Goal: Task Accomplishment & Management: Use online tool/utility

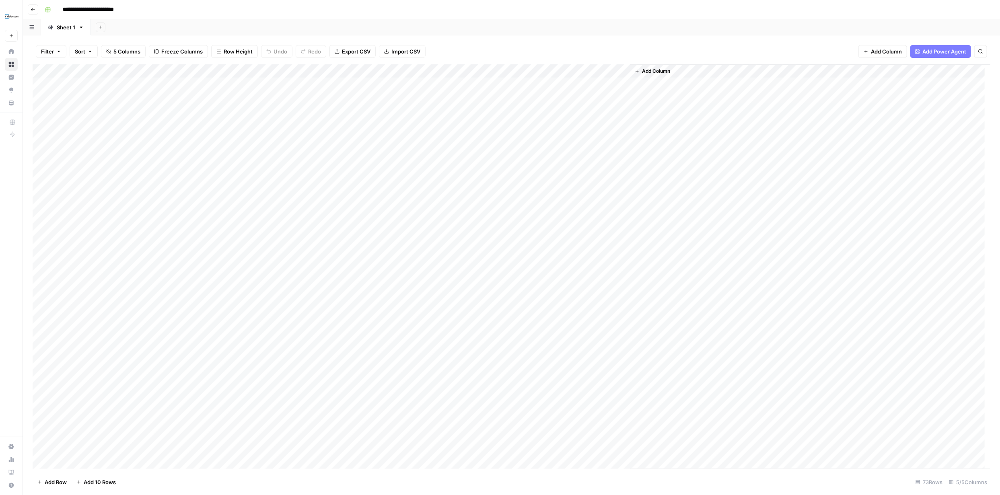
click at [179, 126] on div "Add Column" at bounding box center [512, 266] width 958 height 405
click at [169, 125] on div "Add Column" at bounding box center [512, 266] width 958 height 405
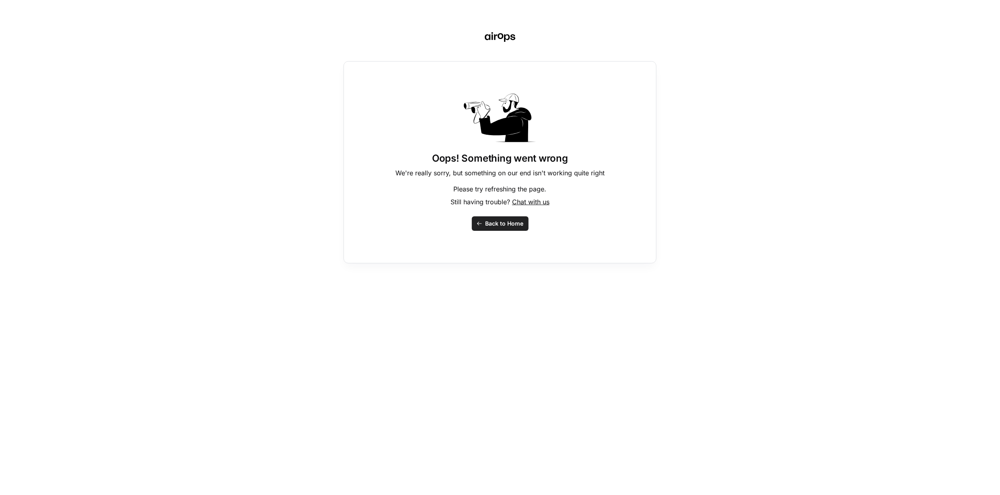
click at [497, 221] on span "Back to Home" at bounding box center [504, 224] width 38 height 8
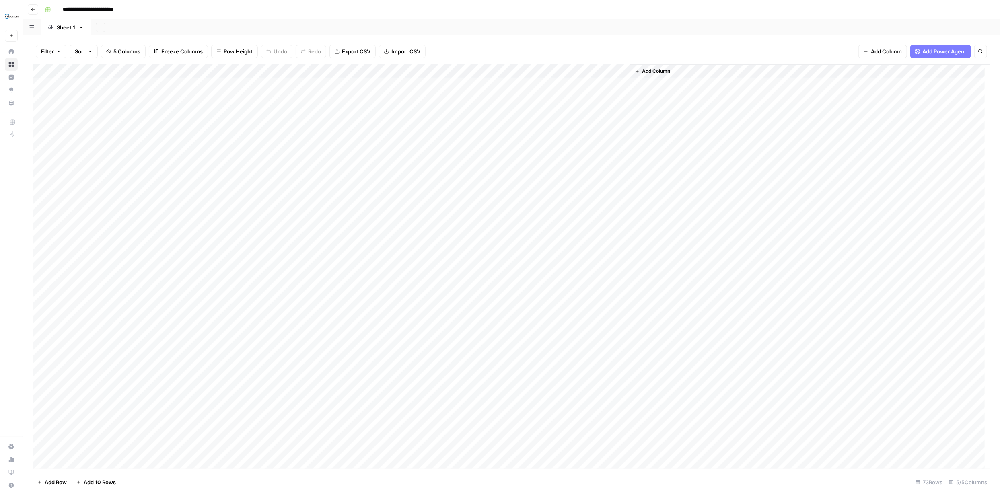
click at [140, 124] on div "Add Column" at bounding box center [512, 266] width 958 height 405
click at [140, 124] on textarea "**********" at bounding box center [167, 125] width 214 height 11
click at [467, 165] on div "Add Column" at bounding box center [512, 266] width 958 height 405
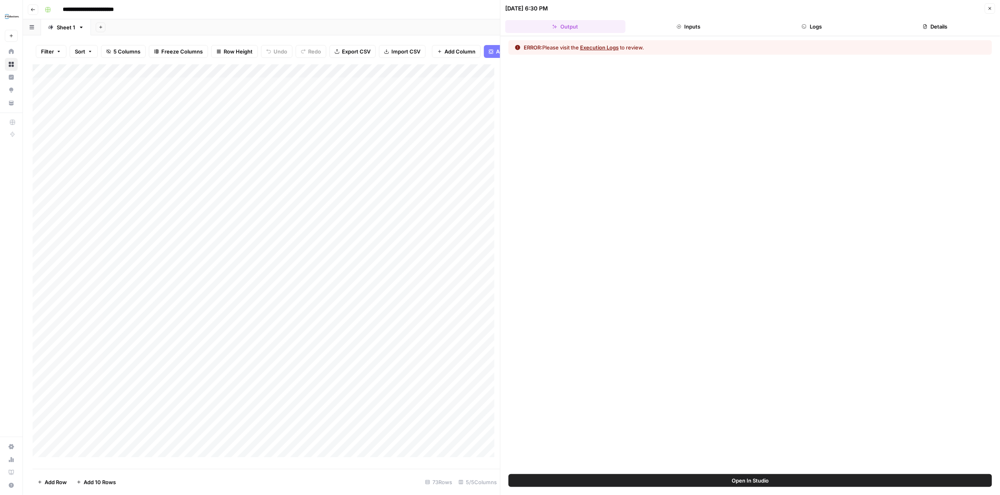
click at [604, 51] on button "Execution Logs" at bounding box center [599, 47] width 39 height 8
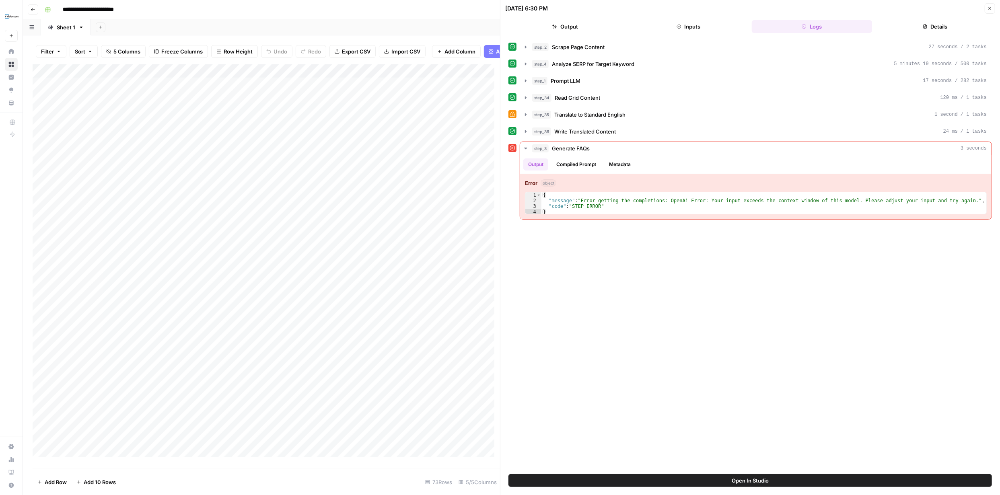
click at [991, 8] on icon "button" at bounding box center [989, 8] width 5 height 5
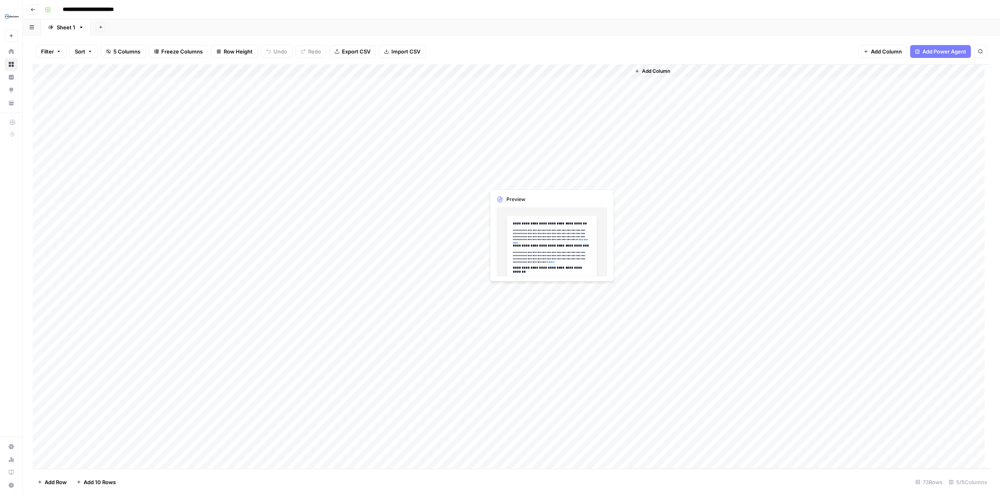
click at [549, 180] on div "Add Column" at bounding box center [512, 266] width 958 height 405
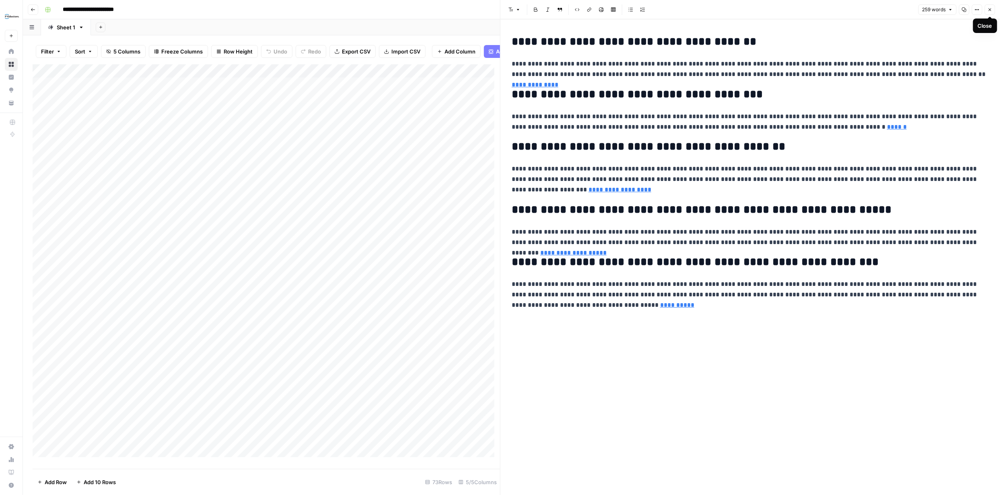
click at [991, 8] on icon "button" at bounding box center [989, 9] width 5 height 5
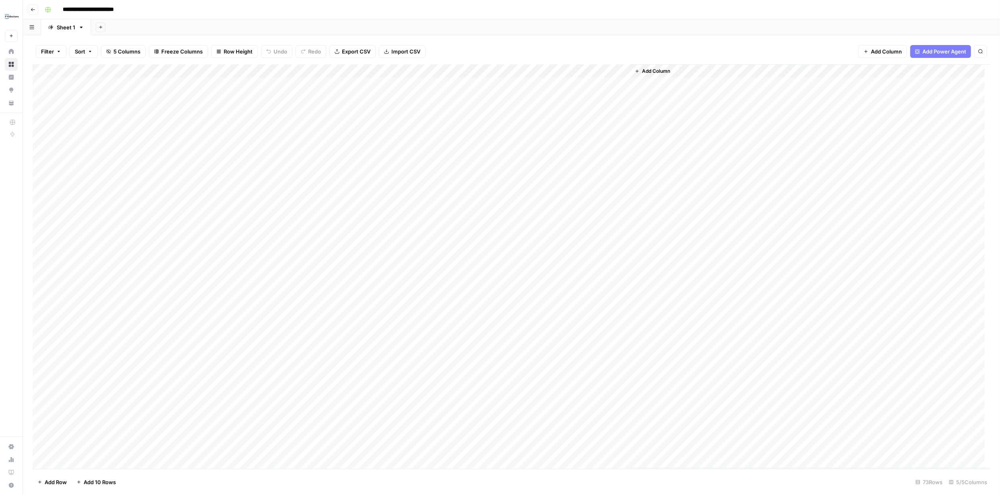
click at [51, 168] on div "Add Column" at bounding box center [512, 266] width 958 height 405
click at [93, 461] on div "Add Column" at bounding box center [512, 266] width 958 height 405
click at [174, 449] on textarea at bounding box center [167, 449] width 214 height 11
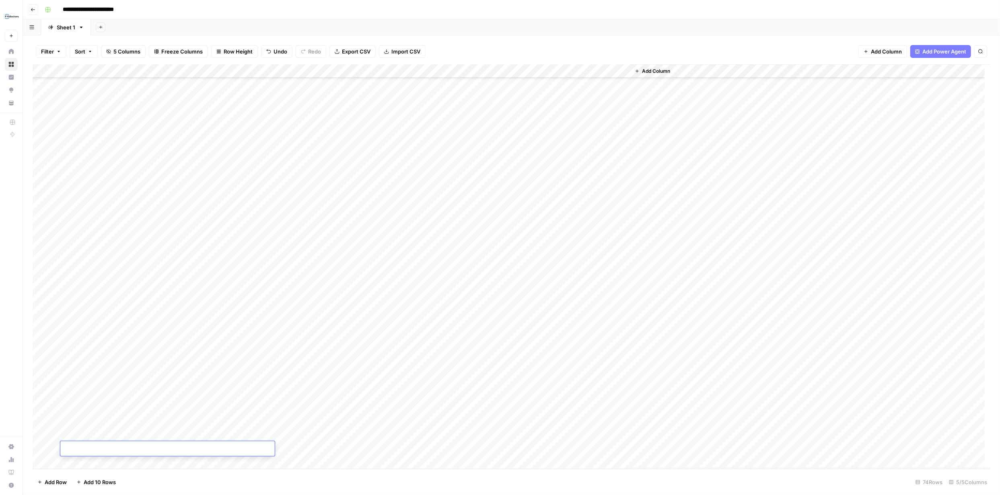
paste textarea "**********"
type textarea "**********"
click at [51, 446] on div "Add Column" at bounding box center [512, 266] width 958 height 405
click at [331, 449] on div "Add Column" at bounding box center [512, 266] width 958 height 405
click at [331, 448] on div "Add Column" at bounding box center [512, 266] width 958 height 405
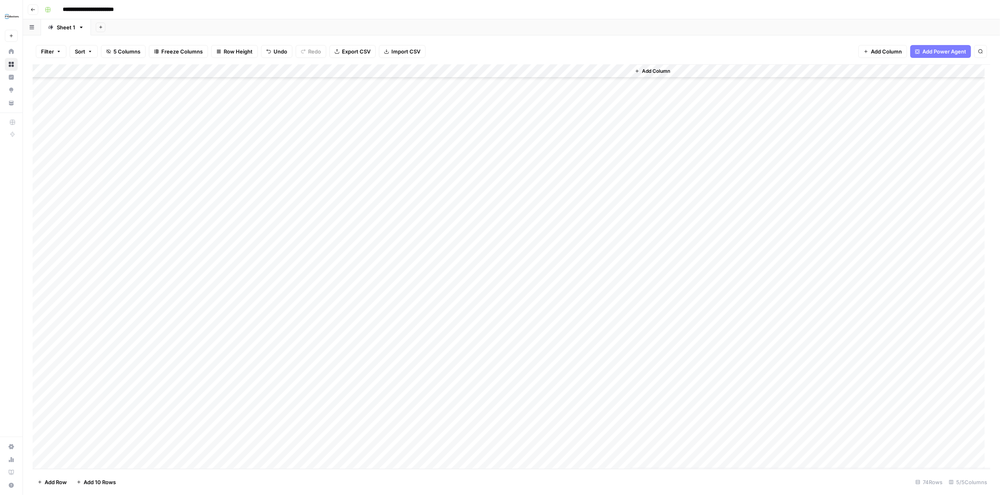
click at [467, 448] on div "Add Column" at bounding box center [512, 266] width 958 height 405
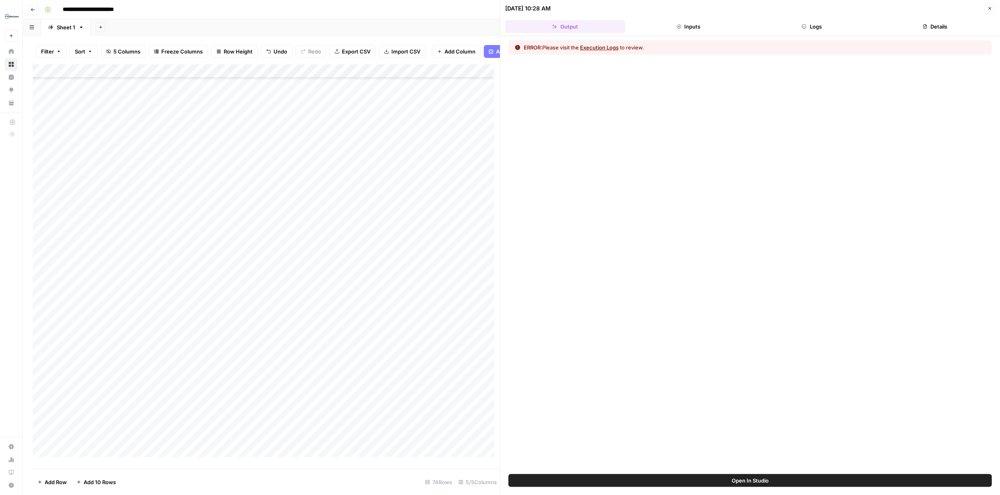
click at [613, 46] on button "Execution Logs" at bounding box center [599, 47] width 39 height 8
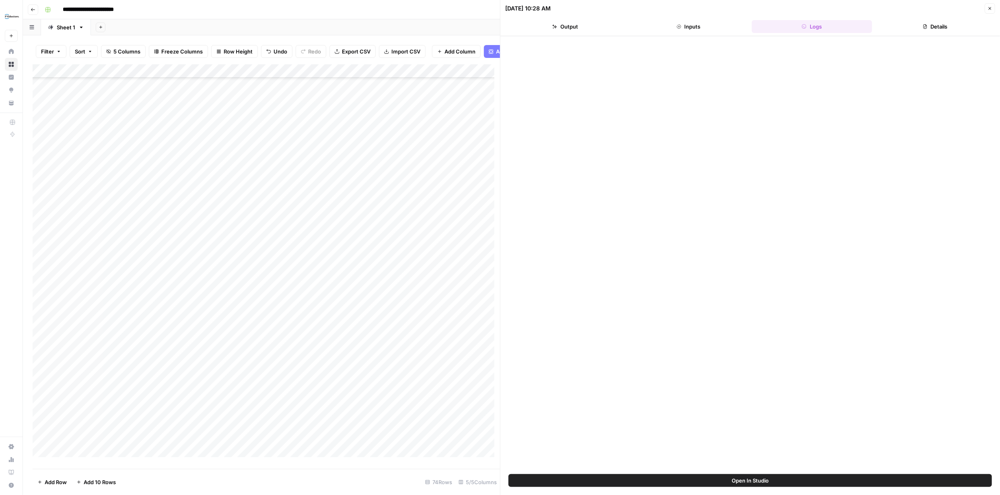
click at [582, 27] on button "Output" at bounding box center [565, 26] width 120 height 13
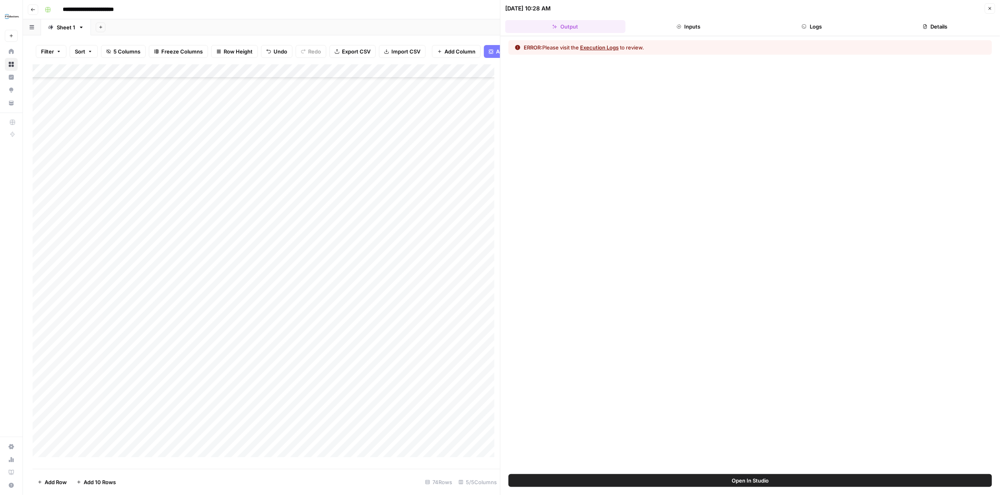
click at [608, 48] on button "Execution Logs" at bounding box center [599, 47] width 39 height 8
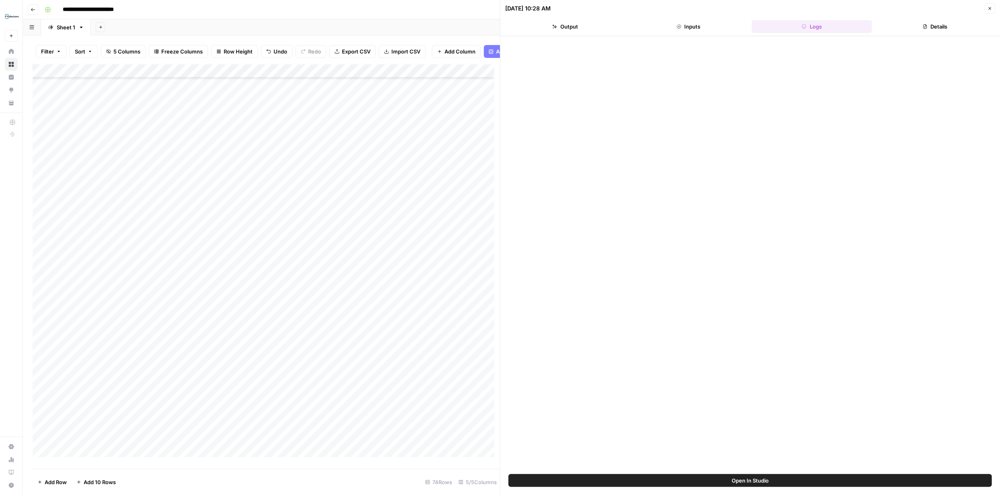
click at [327, 454] on div "Add Column" at bounding box center [266, 263] width 467 height 399
click at [328, 454] on div "Add Column" at bounding box center [266, 263] width 467 height 399
type textarea "**********"
click at [475, 452] on div "Add Column" at bounding box center [266, 263] width 467 height 399
click at [475, 453] on div "Add Column" at bounding box center [266, 263] width 467 height 399
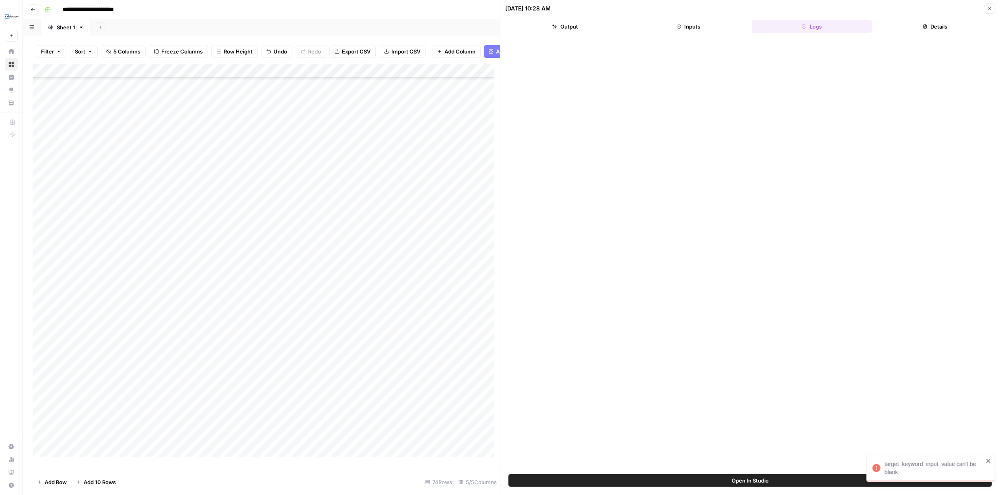
click at [476, 453] on div "Add Column" at bounding box center [266, 263] width 467 height 399
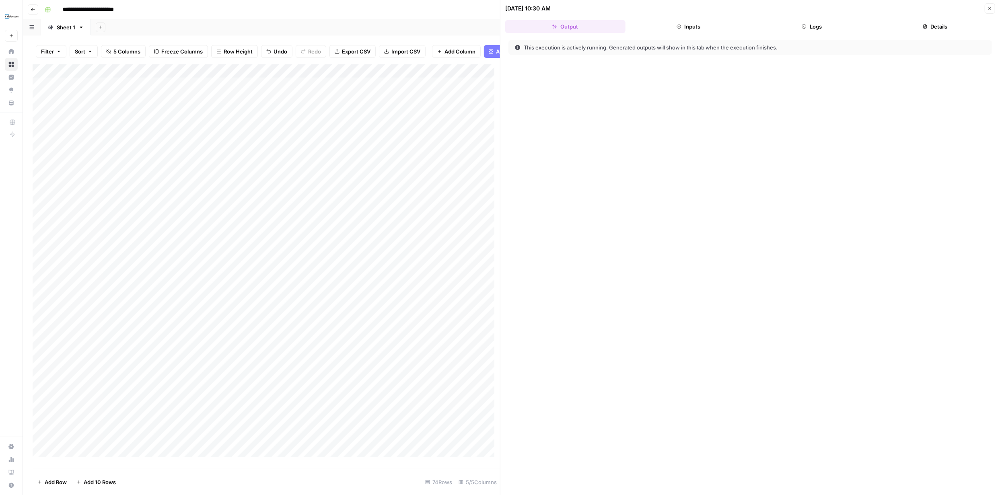
click at [989, 5] on button "Close" at bounding box center [990, 8] width 10 height 10
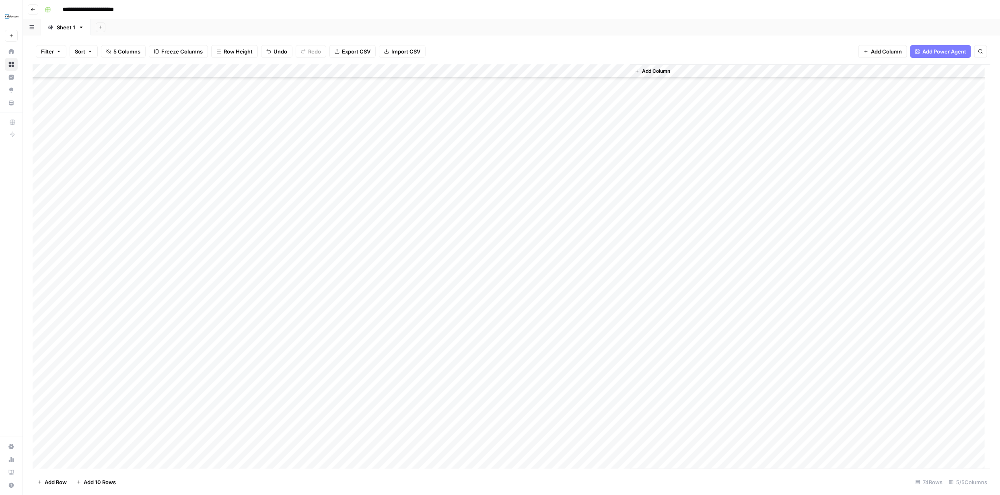
scroll to position [633, 0]
